Goal: Find specific page/section

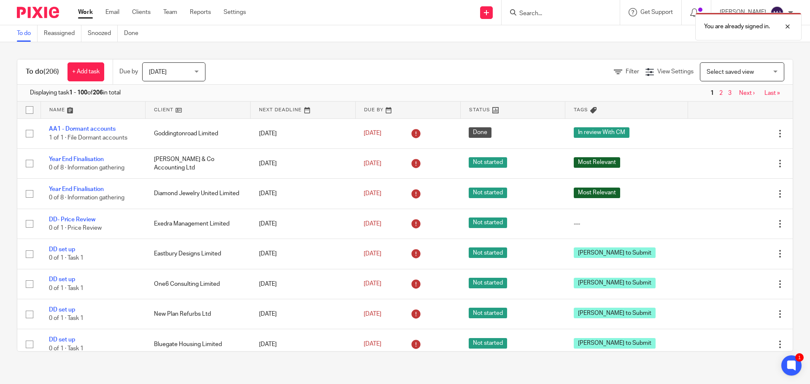
click at [520, 10] on div "You are already signed in." at bounding box center [603, 24] width 397 height 32
click at [533, 15] on div "You are already signed in." at bounding box center [603, 24] width 397 height 32
click at [525, 11] on div at bounding box center [559, 12] width 98 height 11
click at [542, 14] on input "Search" at bounding box center [557, 14] width 76 height 8
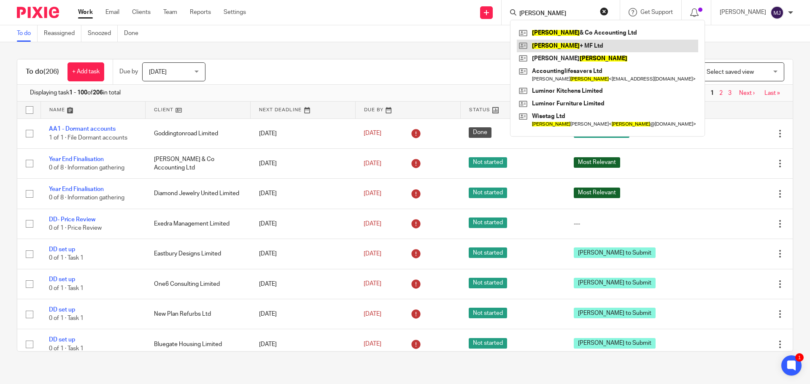
type input "[PERSON_NAME]"
click at [596, 46] on link at bounding box center [607, 46] width 181 height 13
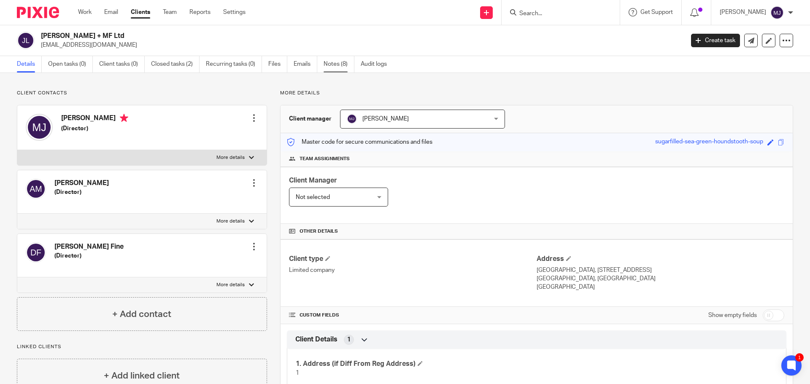
click at [340, 66] on link "Notes (8)" at bounding box center [339, 64] width 31 height 16
